Goal: Communication & Community: Answer question/provide support

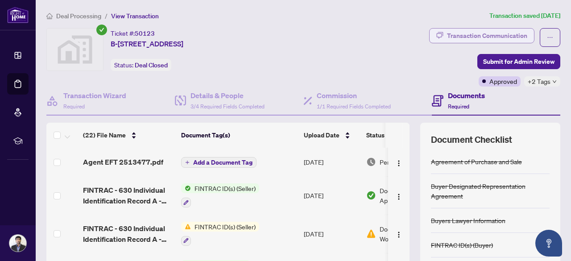
click at [486, 33] on div "Transaction Communication" at bounding box center [487, 36] width 80 height 14
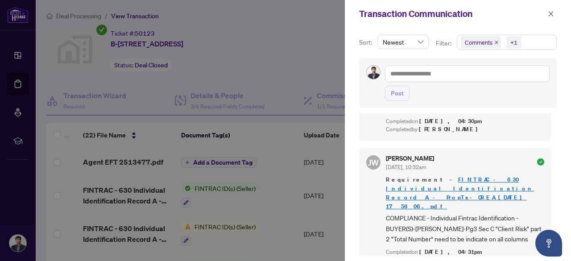
scroll to position [1969, 0]
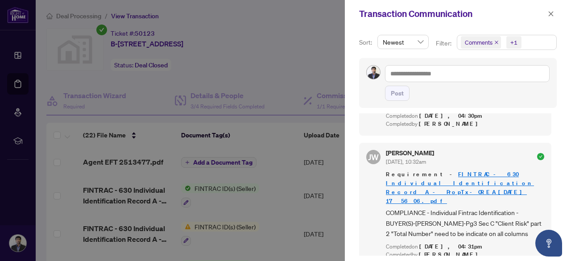
click at [483, 171] on link "FINTRAC - 630 Individual Identification Record A - PropTx-OREA_[DATE] 17_56_06.…" at bounding box center [460, 187] width 148 height 34
click at [553, 230] on div "Bhanu Ravi Sep/23/2025, 01:03pm Hello, I have done the same. Please do the need…" at bounding box center [458, 184] width 198 height 142
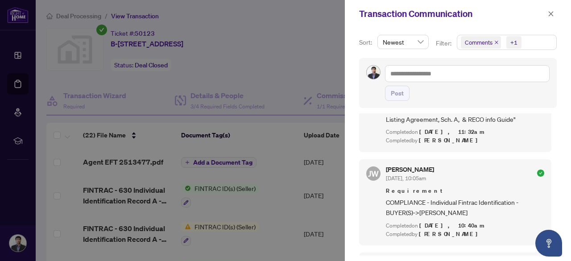
scroll to position [3494, 0]
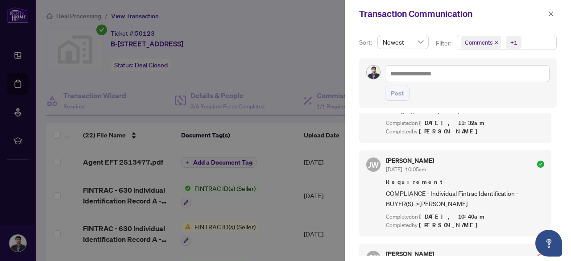
click at [506, 188] on span "COMPLIANCE - Individual Fintrac Identification - BUYER(S)->Vishal Manocha" at bounding box center [465, 198] width 158 height 21
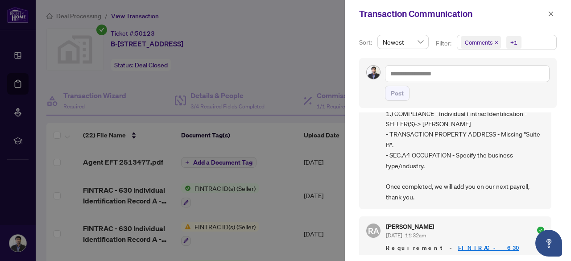
scroll to position [0, 0]
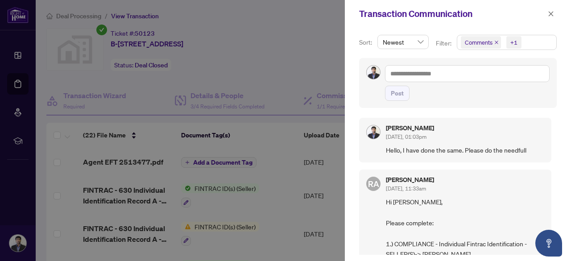
click at [491, 148] on span "Hello, I have done the same. Please do the needfull" at bounding box center [465, 150] width 158 height 10
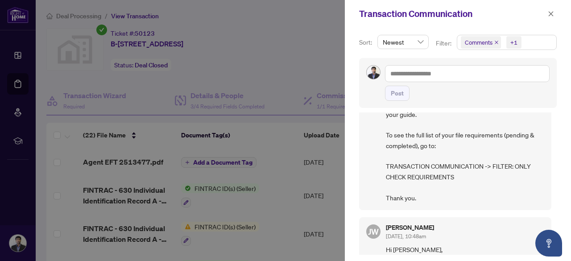
scroll to position [1455, 0]
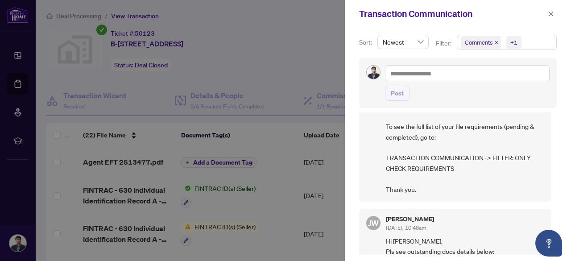
click at [440, 138] on span "Hi Bhanu, Please be reminded to check your pending file requirements and review…" at bounding box center [465, 127] width 158 height 136
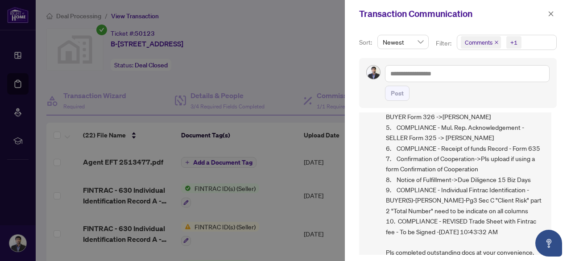
scroll to position [1681, 0]
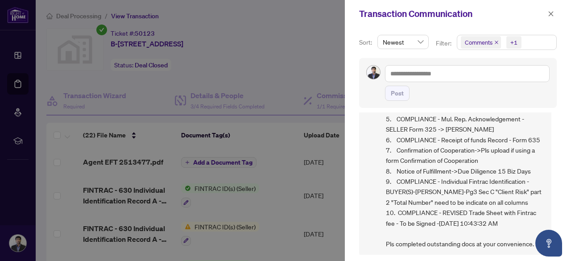
click at [469, 170] on span "Hi Bhanu, Pls see outstanding docs details below: 1. COMPLIANCE - Individual Fi…" at bounding box center [465, 129] width 158 height 240
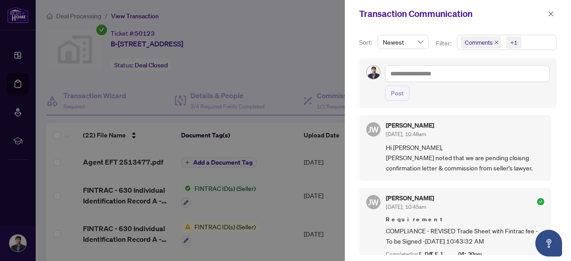
scroll to position [1838, 0]
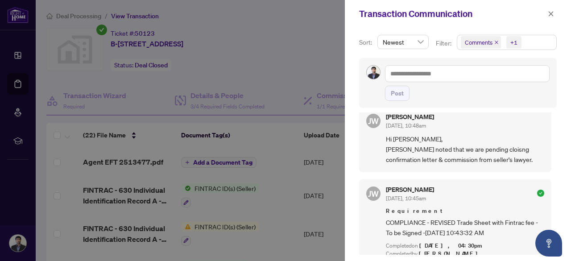
click at [553, 179] on div "Bhanu Ravi Sep/23/2025, 01:03pm Hello, I have done the same. Please do the need…" at bounding box center [458, 183] width 198 height 142
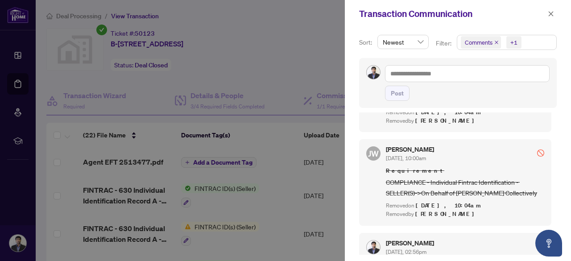
scroll to position [3972, 0]
